Goal: Find specific page/section: Find specific page/section

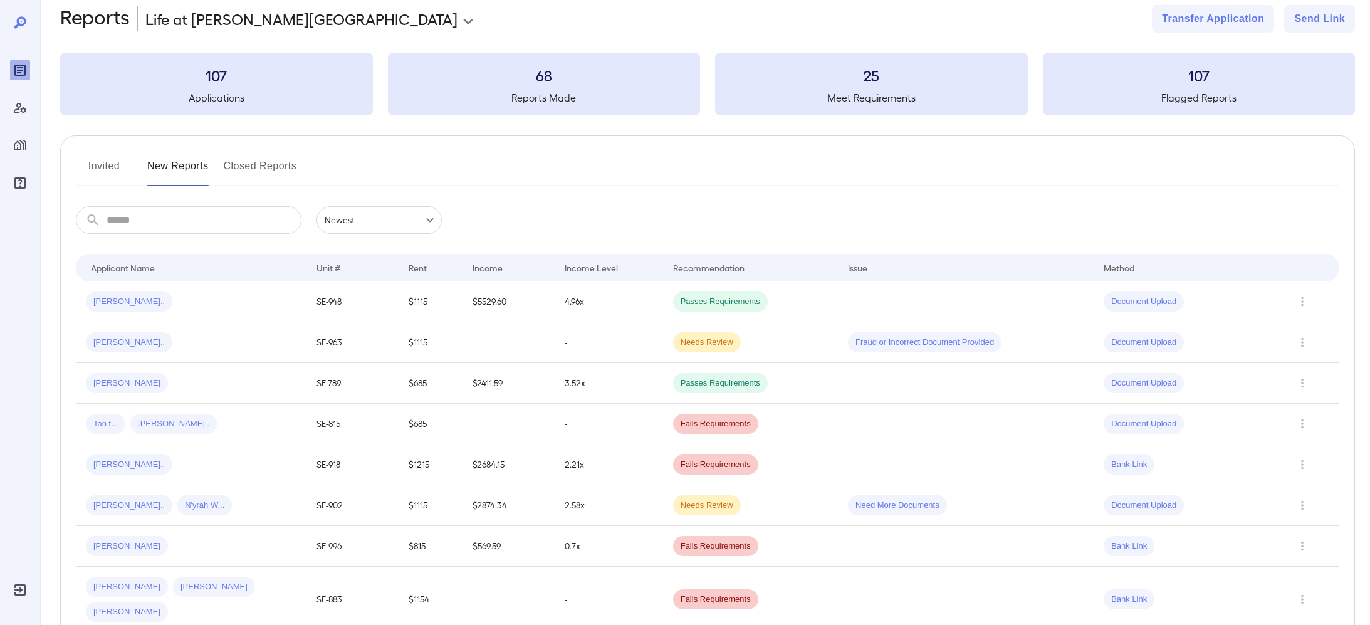
scroll to position [3, 0]
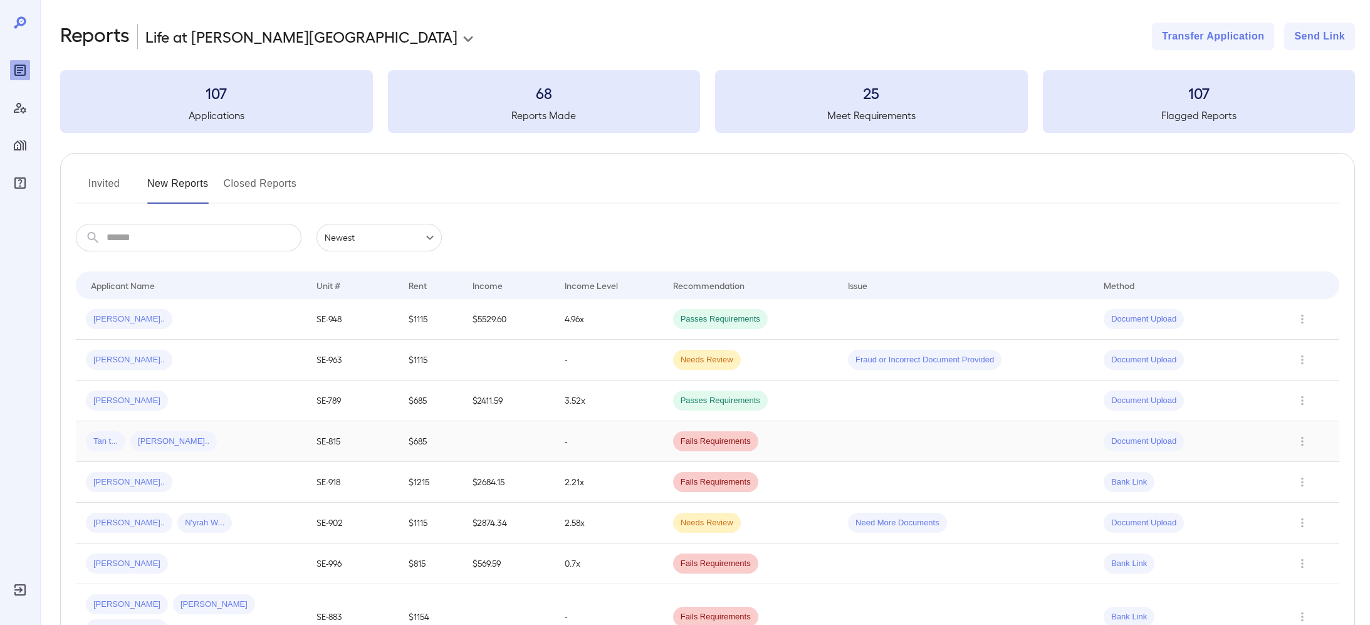
click at [243, 448] on div "Tan t... Keit T..." at bounding box center [191, 441] width 211 height 20
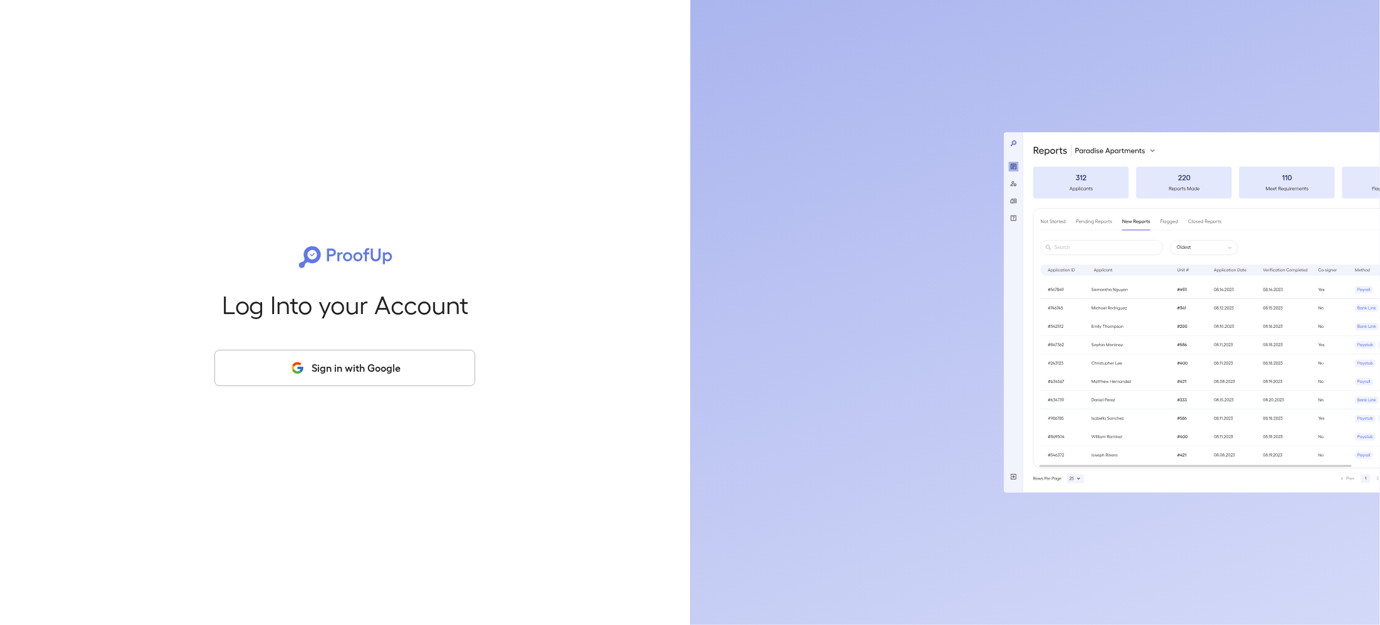
click at [397, 364] on button "Sign in with Google" at bounding box center [344, 368] width 261 height 36
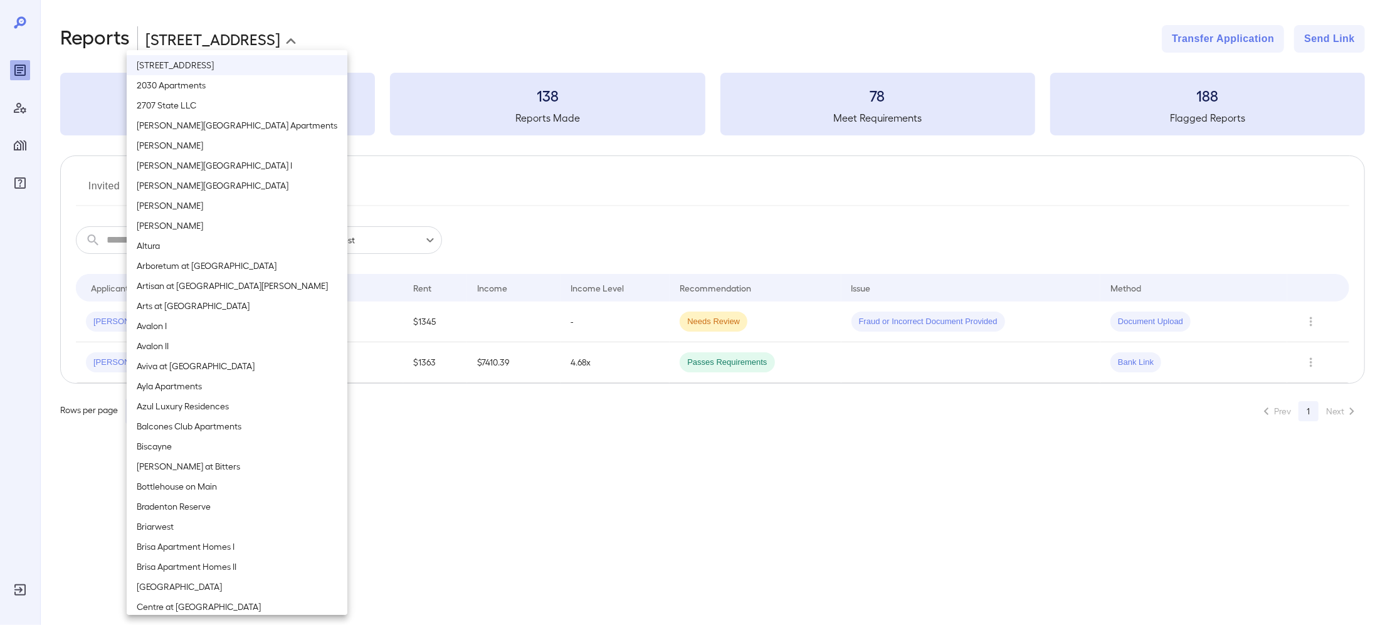
click at [224, 31] on body "**********" at bounding box center [690, 312] width 1380 height 625
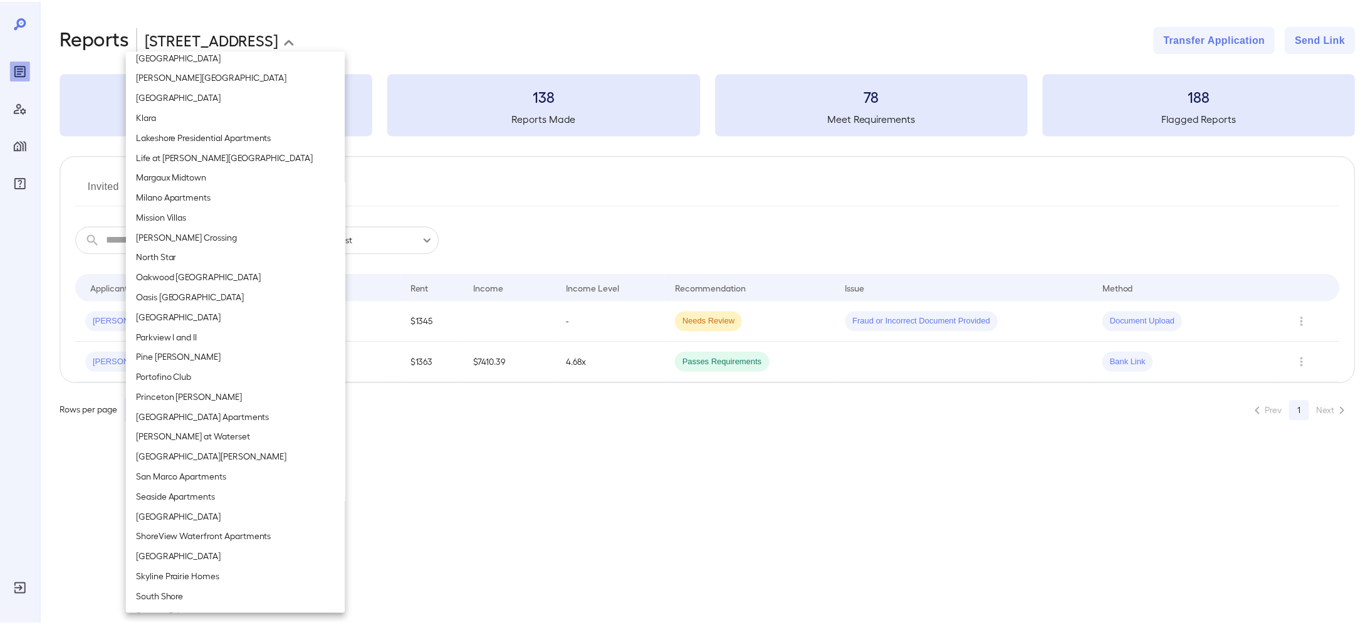
scroll to position [690, 0]
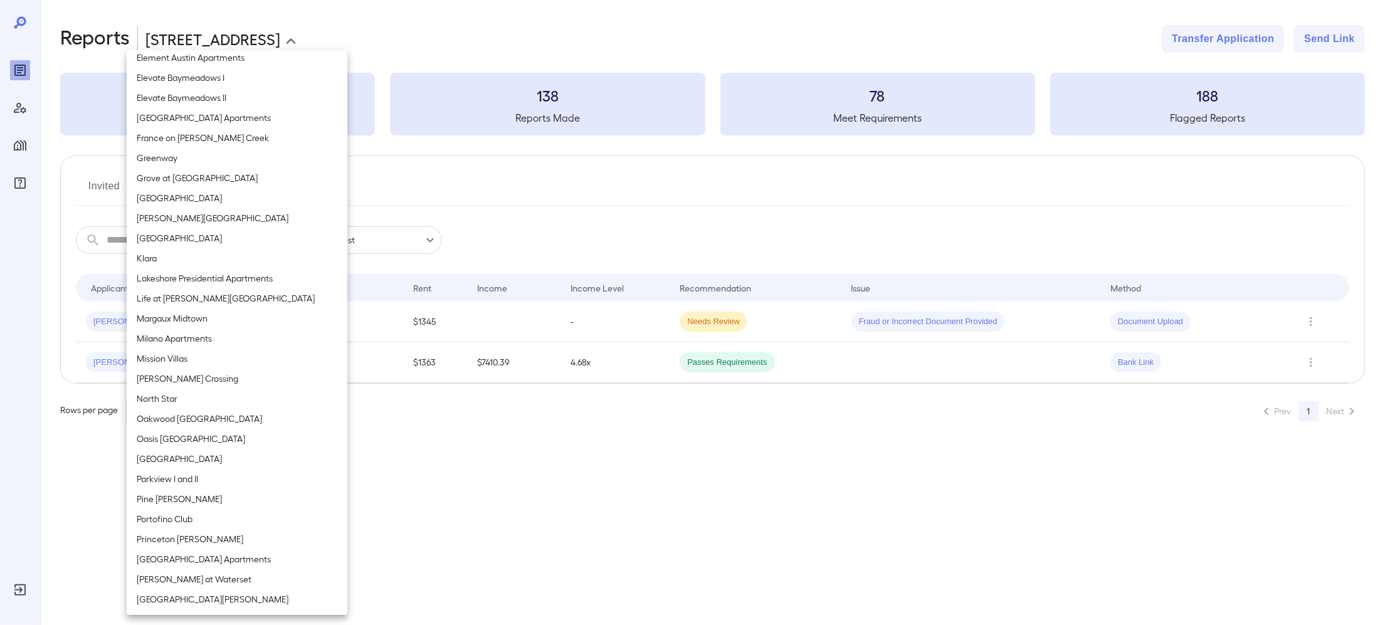
click at [193, 292] on li "Life at [PERSON_NAME][GEOGRAPHIC_DATA]" at bounding box center [237, 298] width 221 height 20
type input "**********"
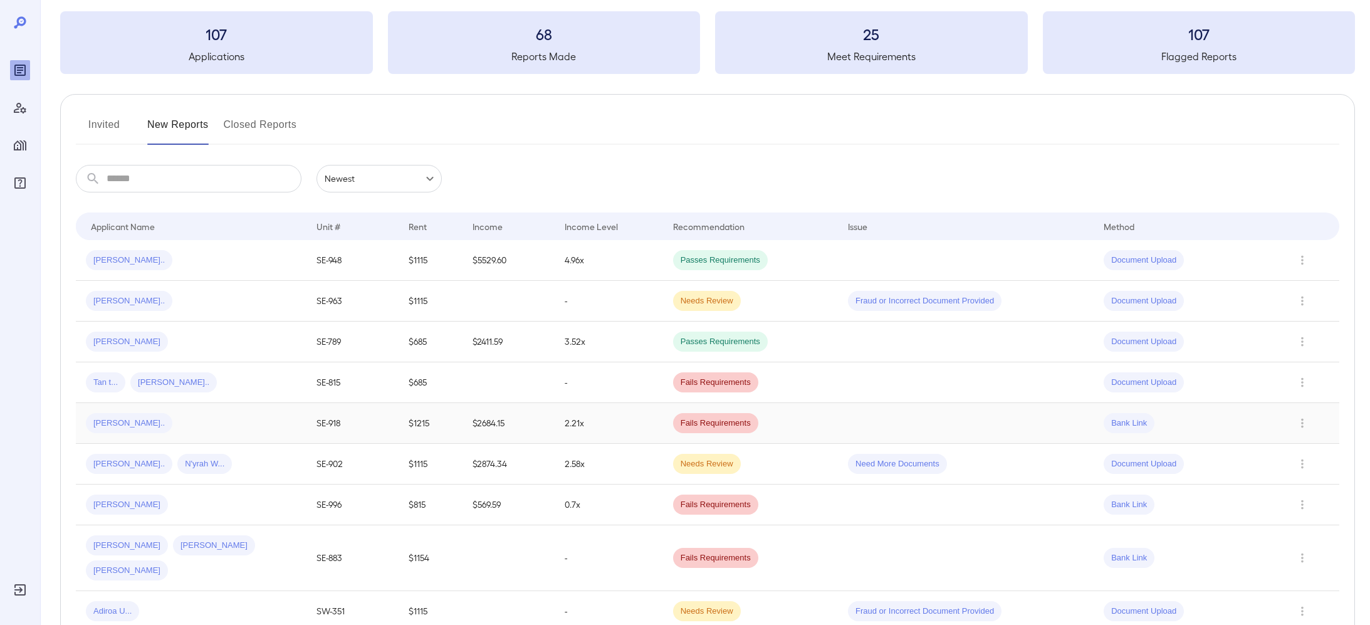
scroll to position [63, 0]
click at [196, 394] on td "Tan t... Keit T..." at bounding box center [191, 381] width 231 height 41
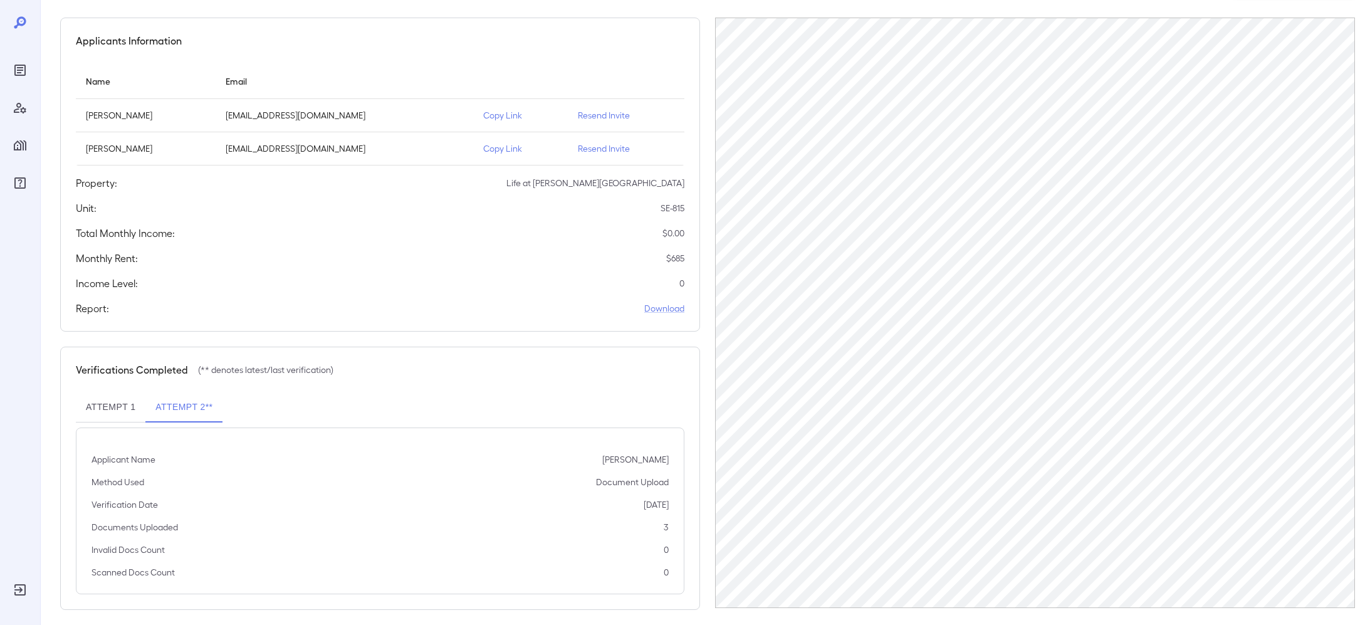
scroll to position [108, 0]
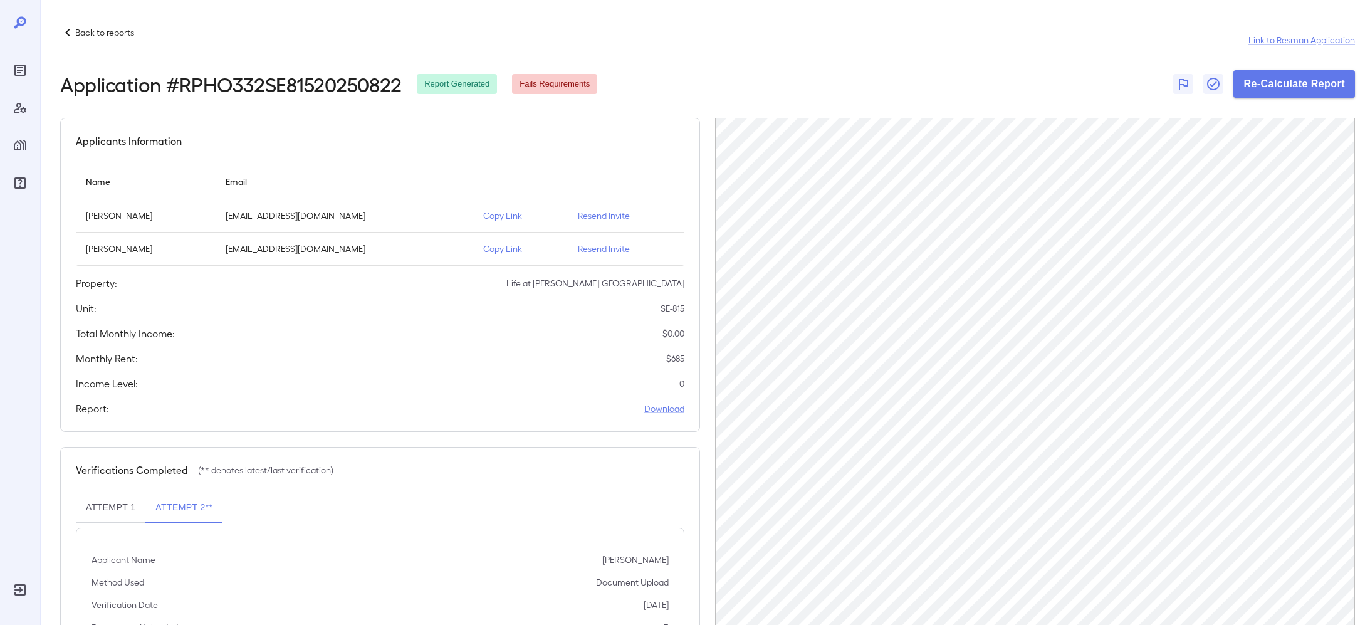
click at [429, 420] on div "Applicants Information Name Email [PERSON_NAME] [EMAIL_ADDRESS][DOMAIN_NAME] Co…" at bounding box center [380, 275] width 640 height 314
click at [69, 39] on icon at bounding box center [67, 32] width 15 height 15
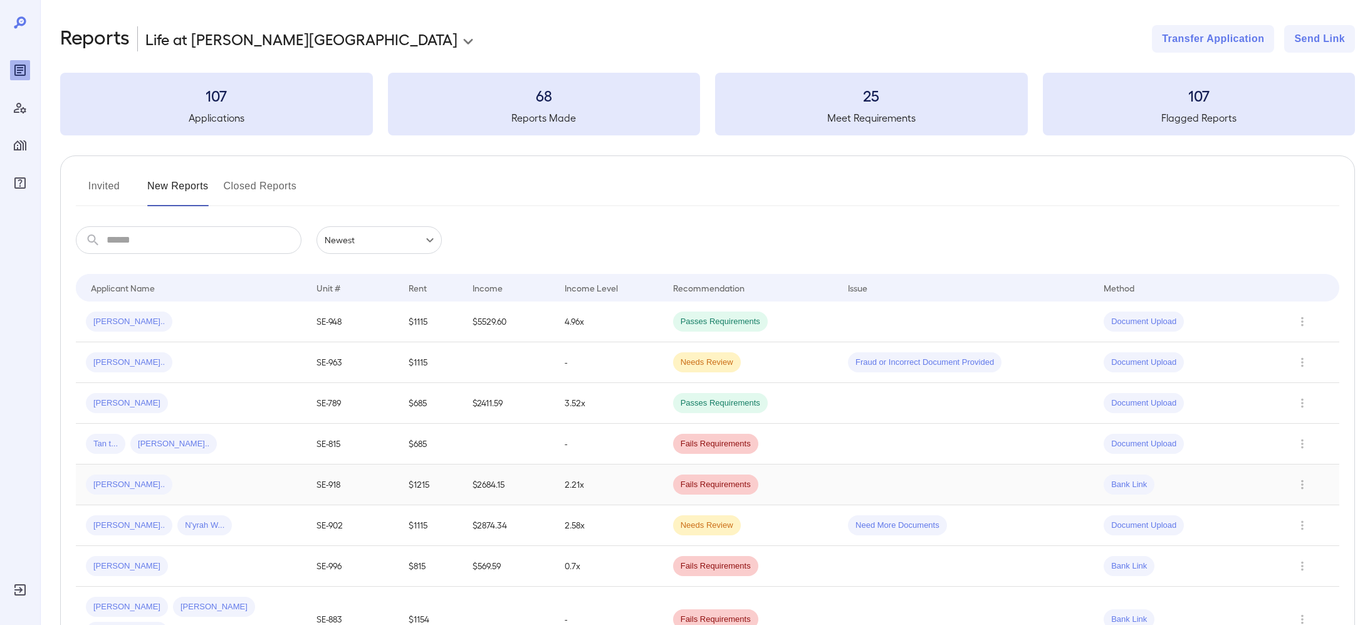
click at [210, 483] on div "[PERSON_NAME].." at bounding box center [191, 485] width 211 height 20
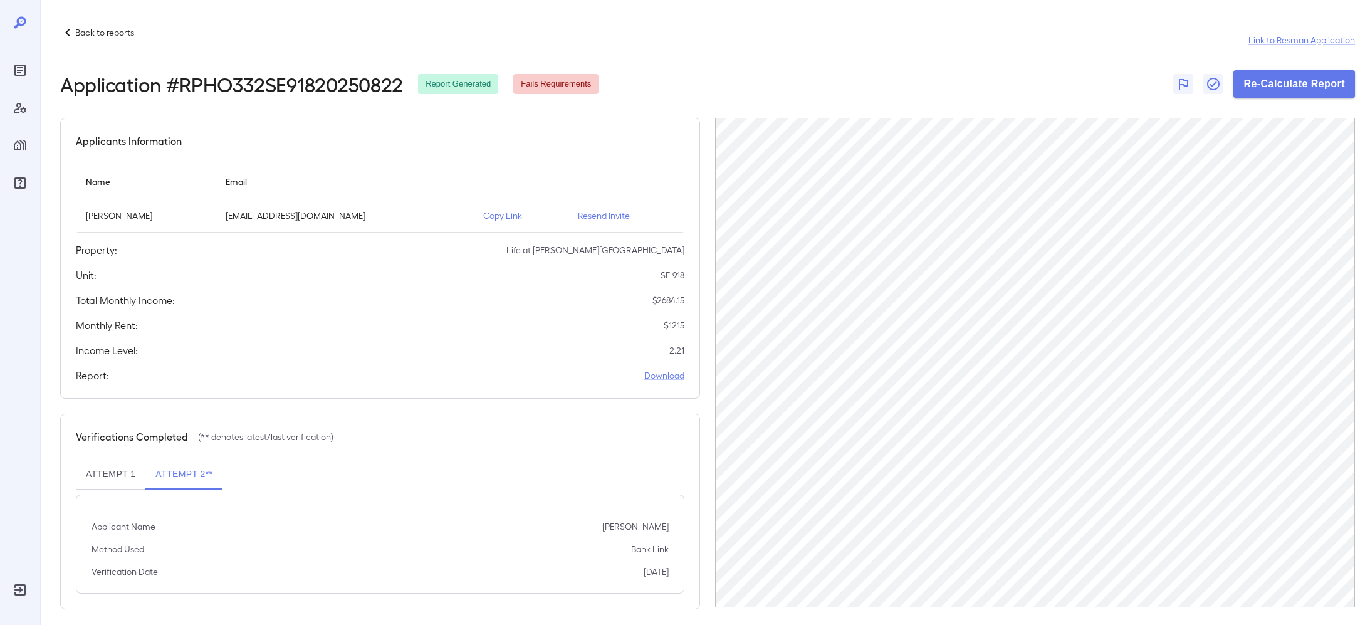
click at [486, 224] on td "Copy Link" at bounding box center [520, 215] width 95 height 33
click at [486, 221] on td "Copy Link" at bounding box center [520, 215] width 95 height 33
click at [486, 218] on p "Copy Link" at bounding box center [520, 215] width 75 height 13
